Goal: Task Accomplishment & Management: Complete application form

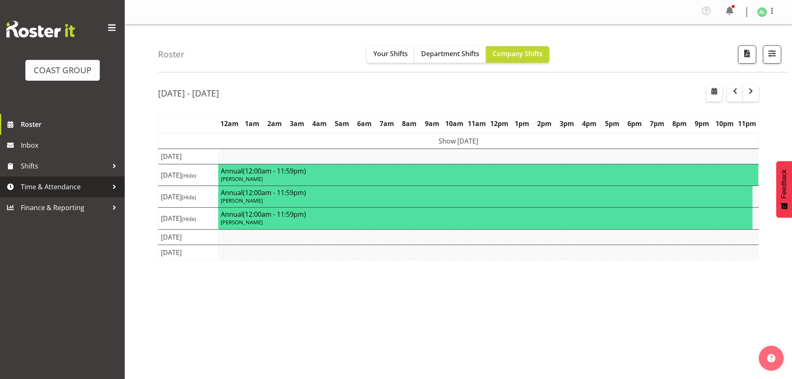
click at [52, 185] on span "Time & Attendance" at bounding box center [64, 186] width 87 height 12
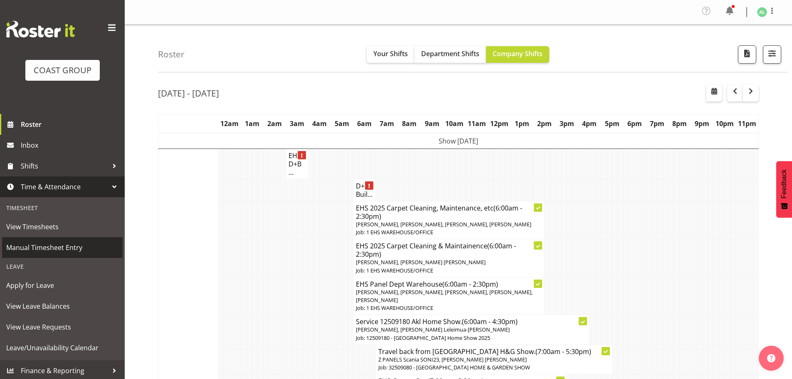
click at [49, 248] on span "Manual Timesheet Entry" at bounding box center [62, 247] width 112 height 12
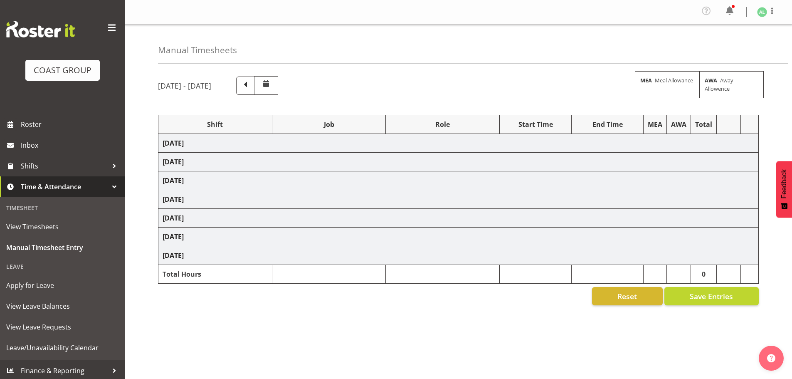
select select "10496"
select select "10268"
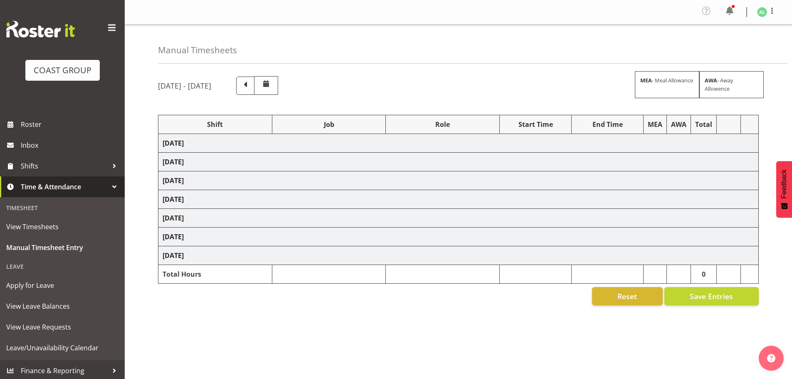
select select "10496"
select select "9932"
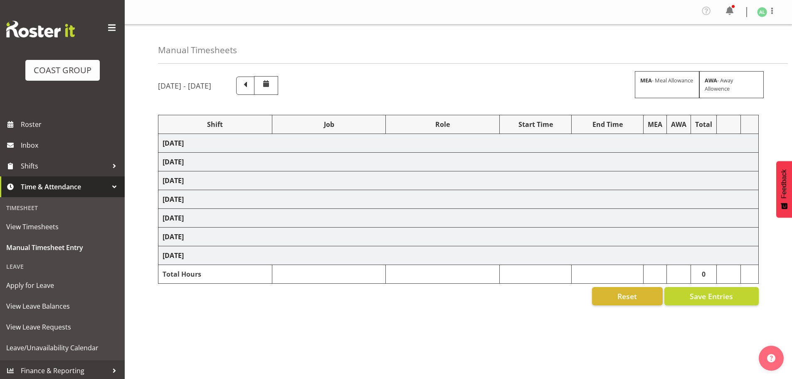
select select "9932"
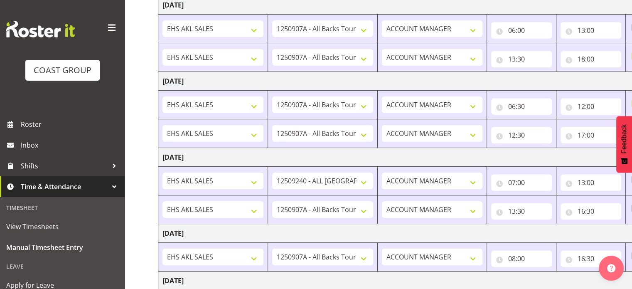
scroll to position [391, 0]
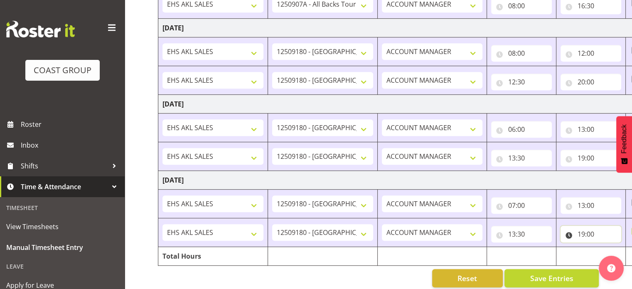
click at [592, 232] on input "19:00" at bounding box center [591, 234] width 61 height 17
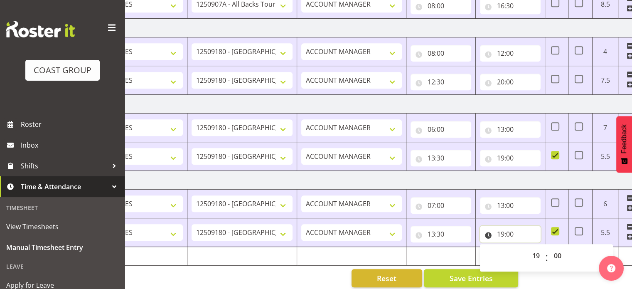
scroll to position [0, 108]
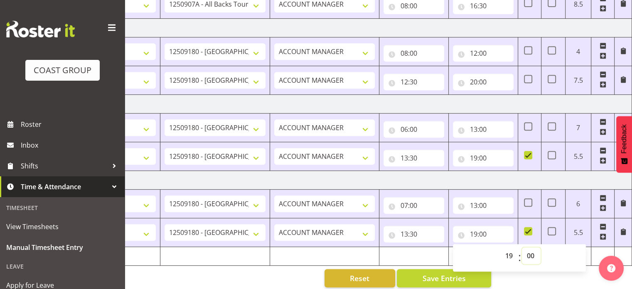
click at [530, 254] on select "00 01 02 03 04 05 06 07 08 09 10 11 12 13 14 15 16 17 18 19 20 21 22 23 24 25 2…" at bounding box center [531, 255] width 19 height 17
select select "30"
click at [522, 247] on select "00 01 02 03 04 05 06 07 08 09 10 11 12 13 14 15 16 17 18 19 20 21 22 23 24 25 2…" at bounding box center [531, 255] width 19 height 17
type input "19:30"
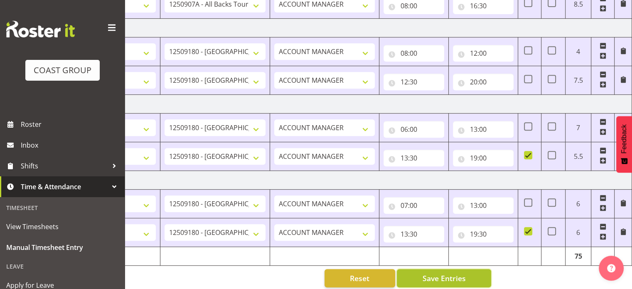
click at [450, 275] on span "Save Entries" at bounding box center [443, 278] width 43 height 11
